Goal: Task Accomplishment & Management: Manage account settings

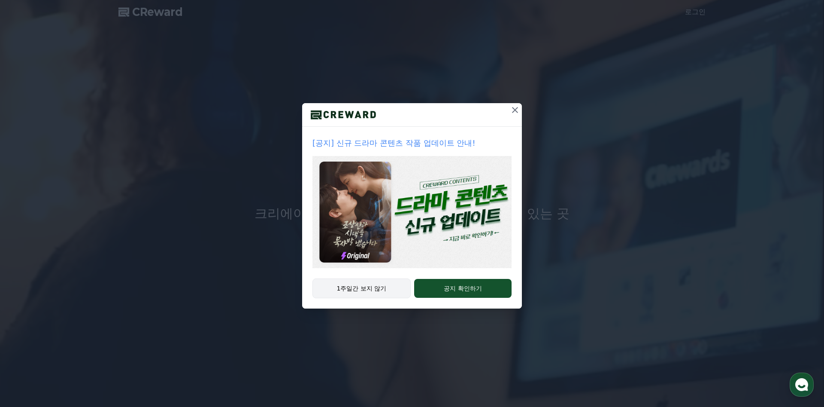
click at [386, 291] on button "1주일간 보지 않기" at bounding box center [362, 288] width 98 height 20
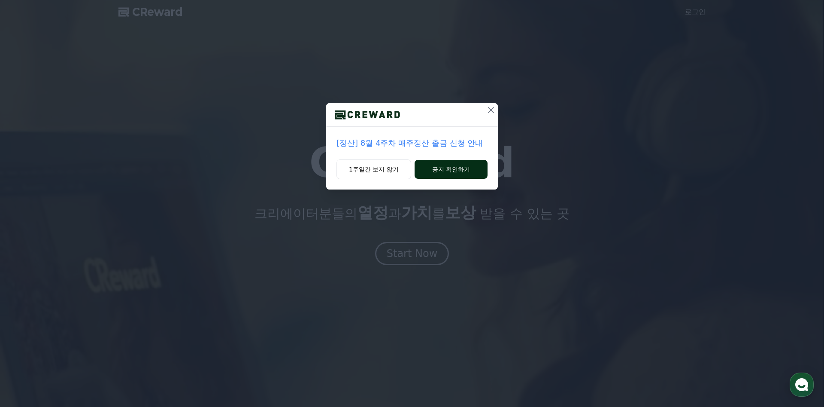
drag, startPoint x: 378, startPoint y: 167, endPoint x: 441, endPoint y: 165, distance: 63.6
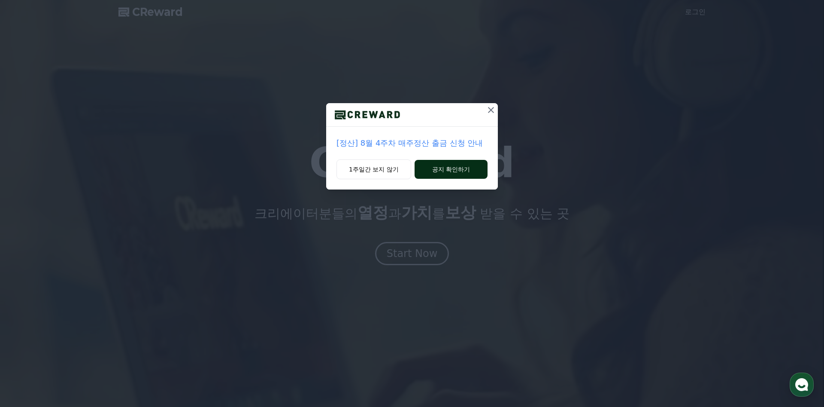
click at [437, 166] on div "1주일간 보지 않기 공지 확인하기" at bounding box center [412, 174] width 172 height 30
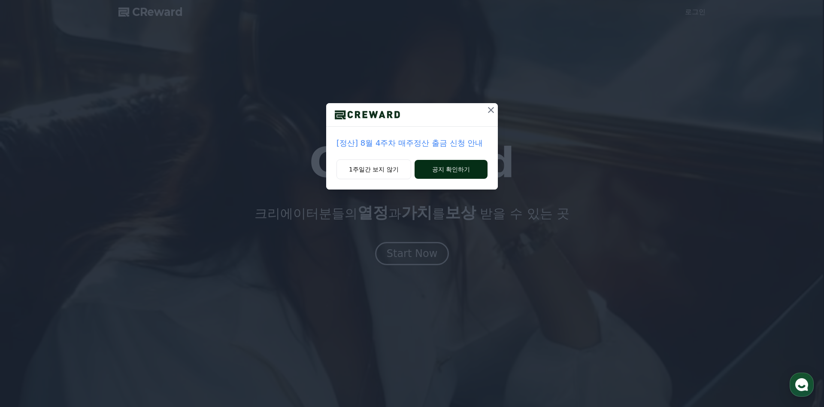
click at [442, 165] on button "공지 확인하기" at bounding box center [451, 169] width 73 height 19
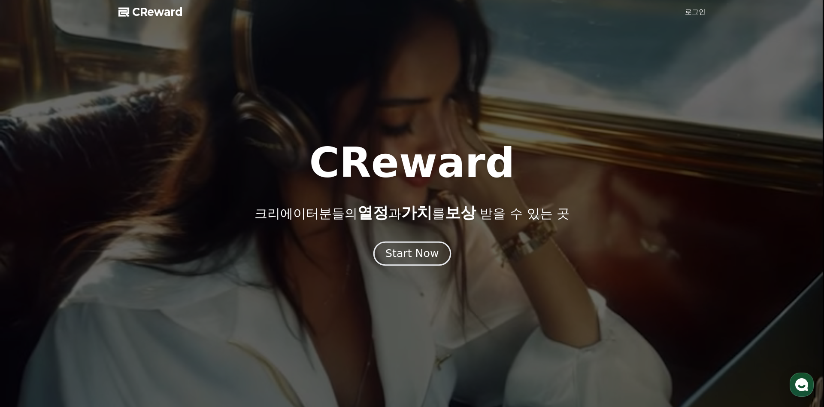
click at [404, 258] on div "Start Now" at bounding box center [412, 253] width 53 height 15
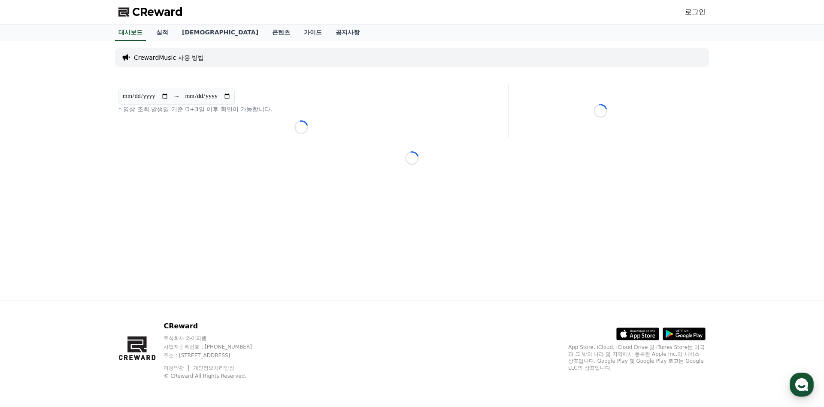
click at [687, 14] on link "로그인" at bounding box center [695, 12] width 21 height 10
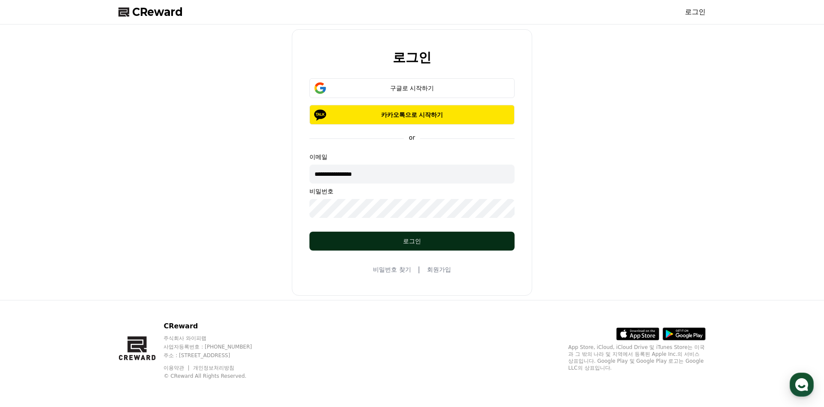
click at [418, 235] on button "로그인" at bounding box center [412, 240] width 205 height 19
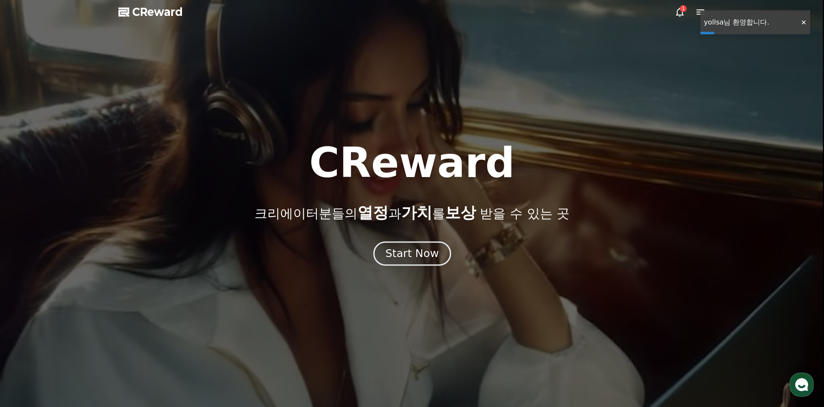
click at [414, 249] on div "Start Now" at bounding box center [412, 253] width 53 height 15
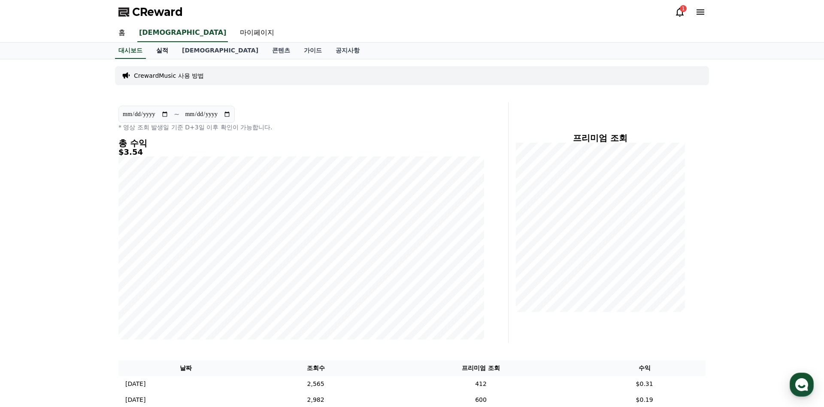
click at [167, 52] on link "실적" at bounding box center [162, 51] width 26 height 16
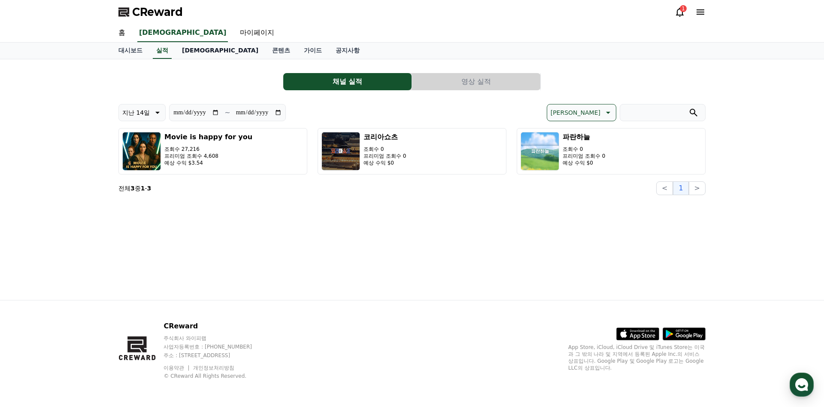
click at [193, 52] on link "[DEMOGRAPHIC_DATA]" at bounding box center [220, 51] width 90 height 16
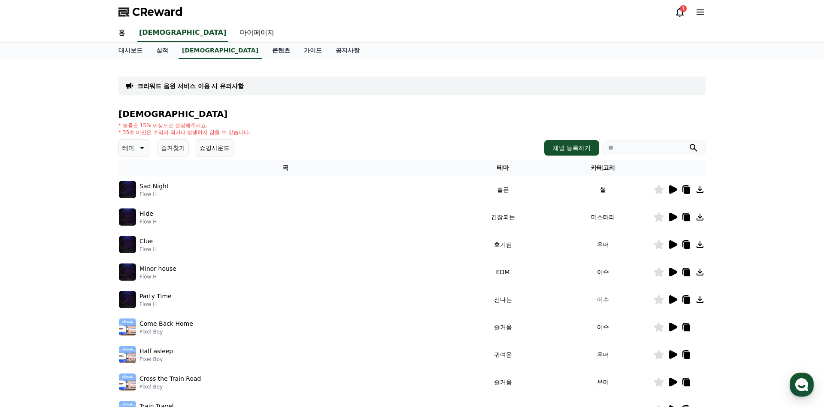
click at [265, 50] on link "콘텐츠" at bounding box center [281, 51] width 32 height 16
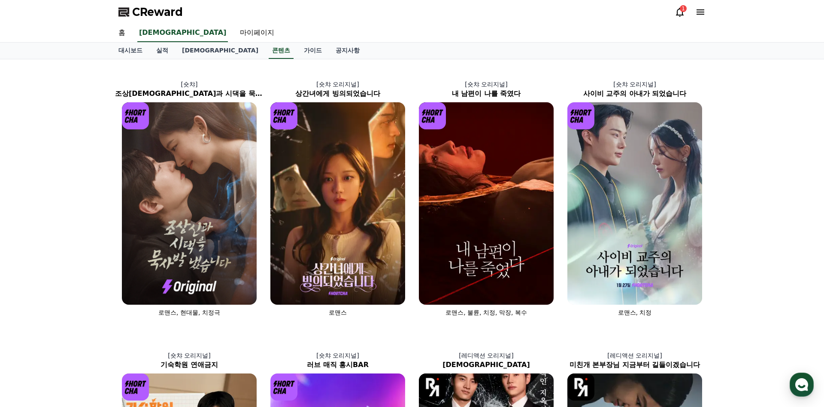
click at [681, 12] on icon at bounding box center [680, 12] width 10 height 10
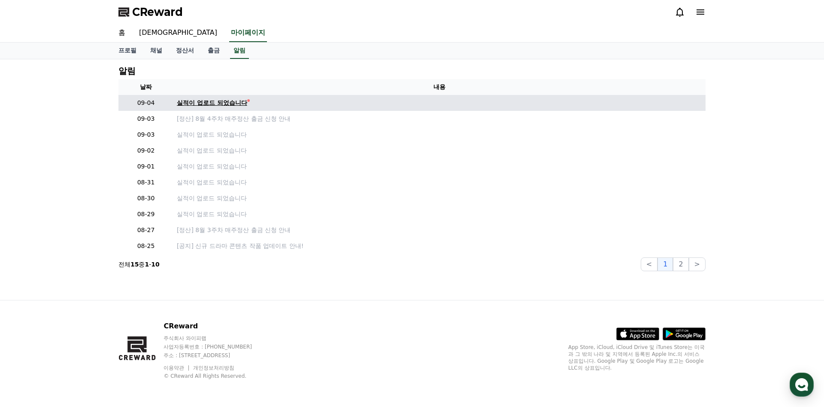
click at [231, 101] on div "실적이 업로드 되었습니다" at bounding box center [212, 102] width 70 height 9
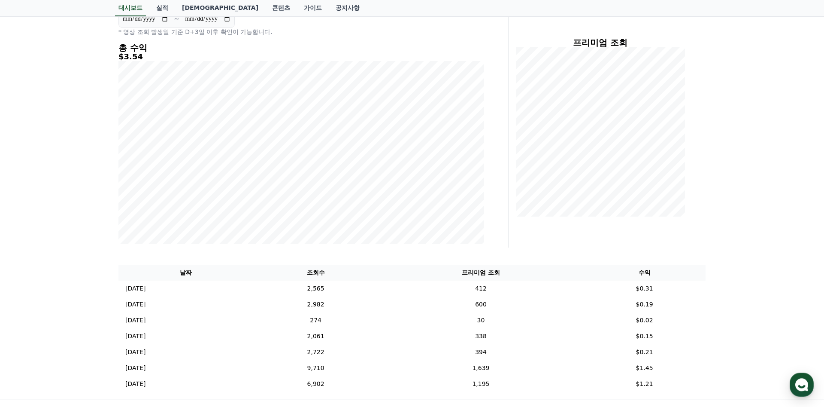
scroll to position [32, 0]
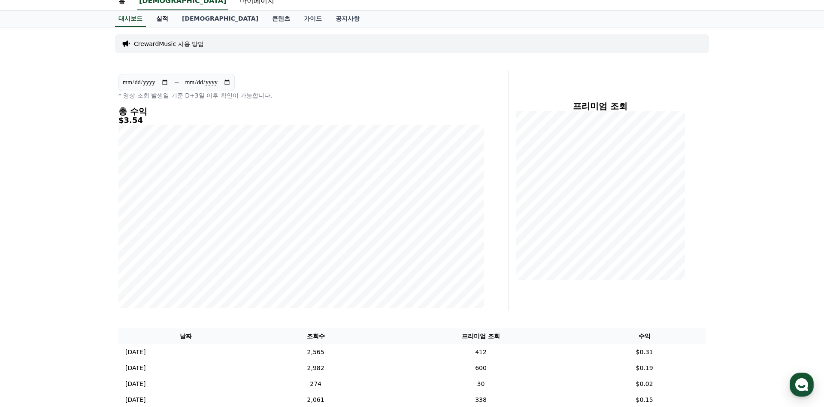
click at [164, 16] on link "실적" at bounding box center [162, 19] width 26 height 16
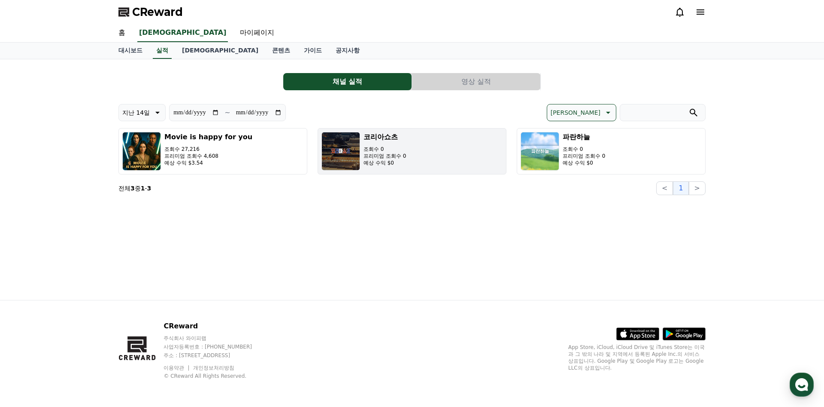
click at [446, 152] on button "코리아쇼츠 조회수 0 프리미엄 조회수 0 예상 수익 $0" at bounding box center [412, 151] width 189 height 46
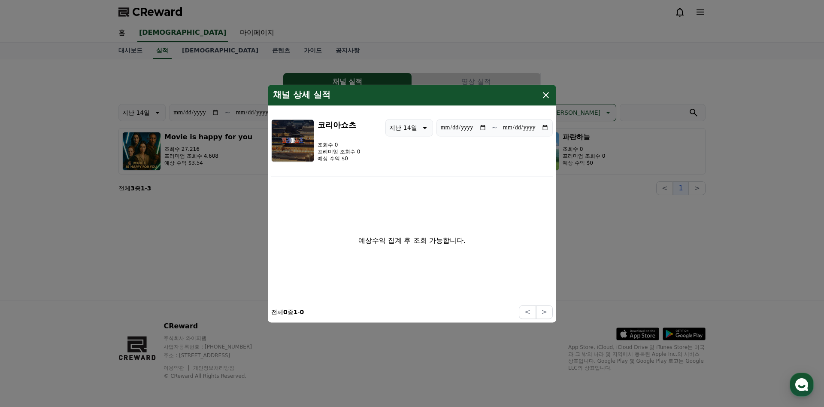
drag, startPoint x: 546, startPoint y: 93, endPoint x: 541, endPoint y: 95, distance: 5.0
click at [547, 93] on icon "modal" at bounding box center [546, 95] width 10 height 10
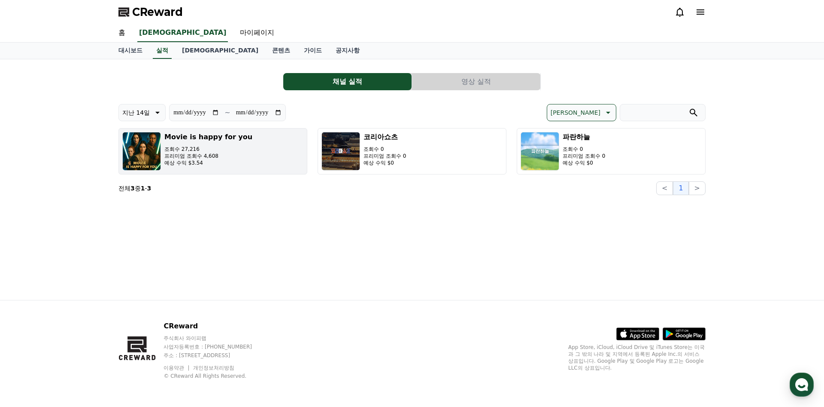
click at [249, 167] on button "Movie is happy for you 조회수 27,216 프리미엄 조회수 4,608 예상 수익 $3.54" at bounding box center [212, 151] width 189 height 46
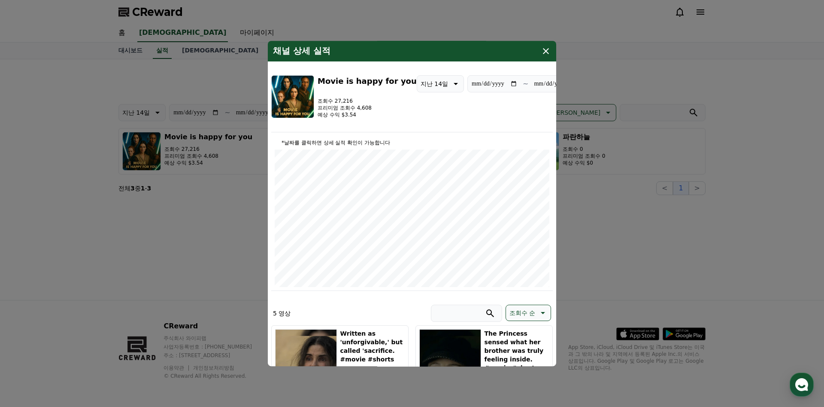
click at [548, 47] on icon "modal" at bounding box center [546, 51] width 10 height 10
